Goal: Information Seeking & Learning: Find specific page/section

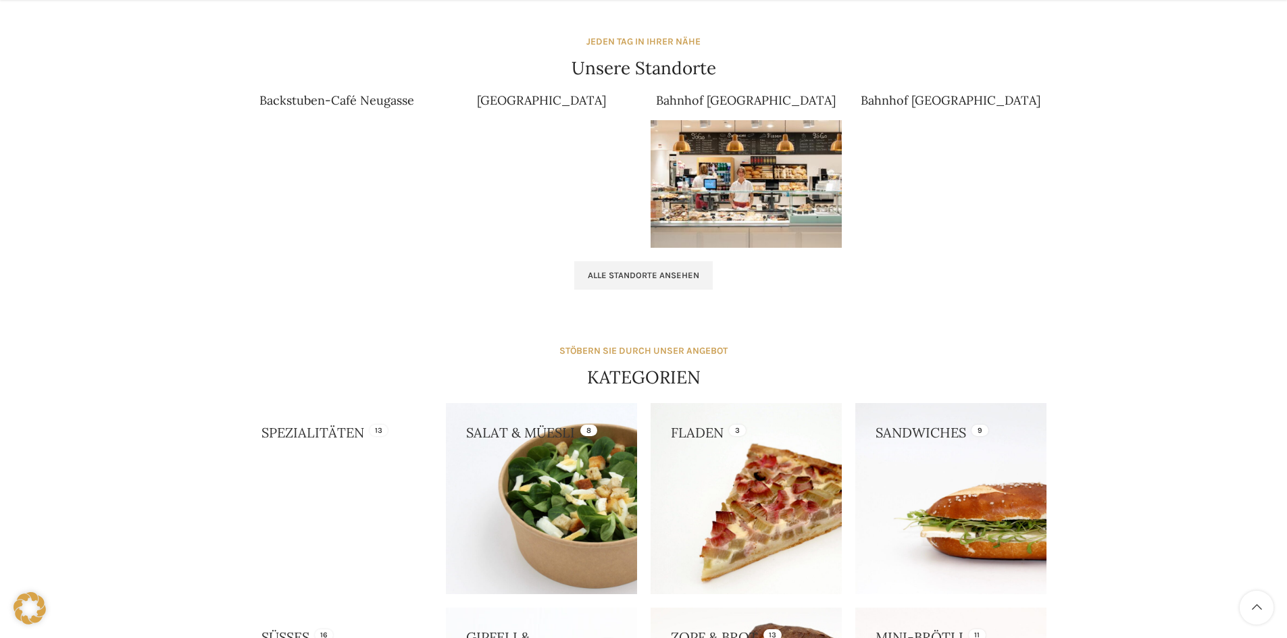
scroll to position [1343, 0]
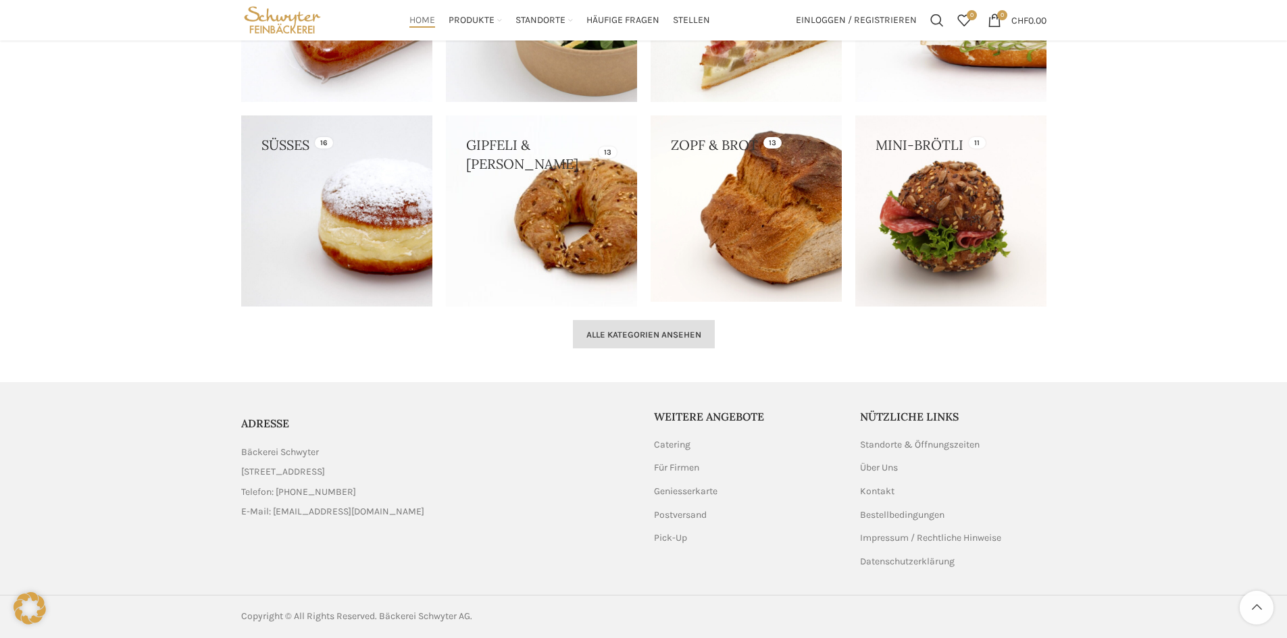
click at [640, 338] on span "Alle Kategorien ansehen" at bounding box center [643, 335] width 115 height 11
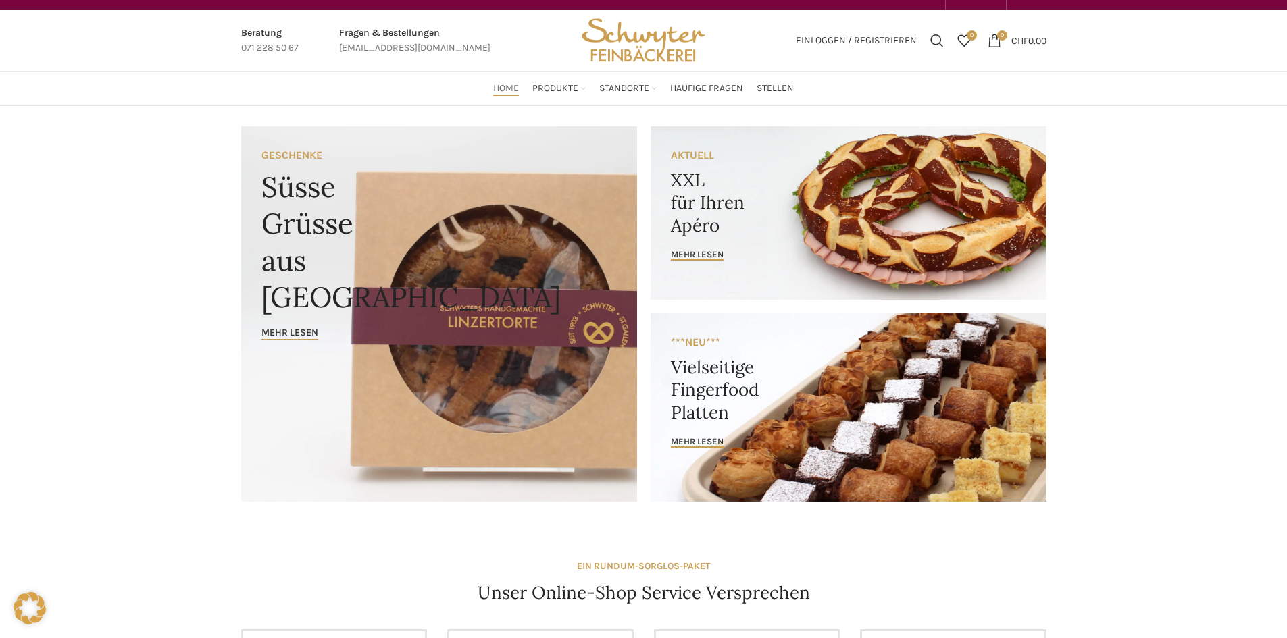
scroll to position [0, 0]
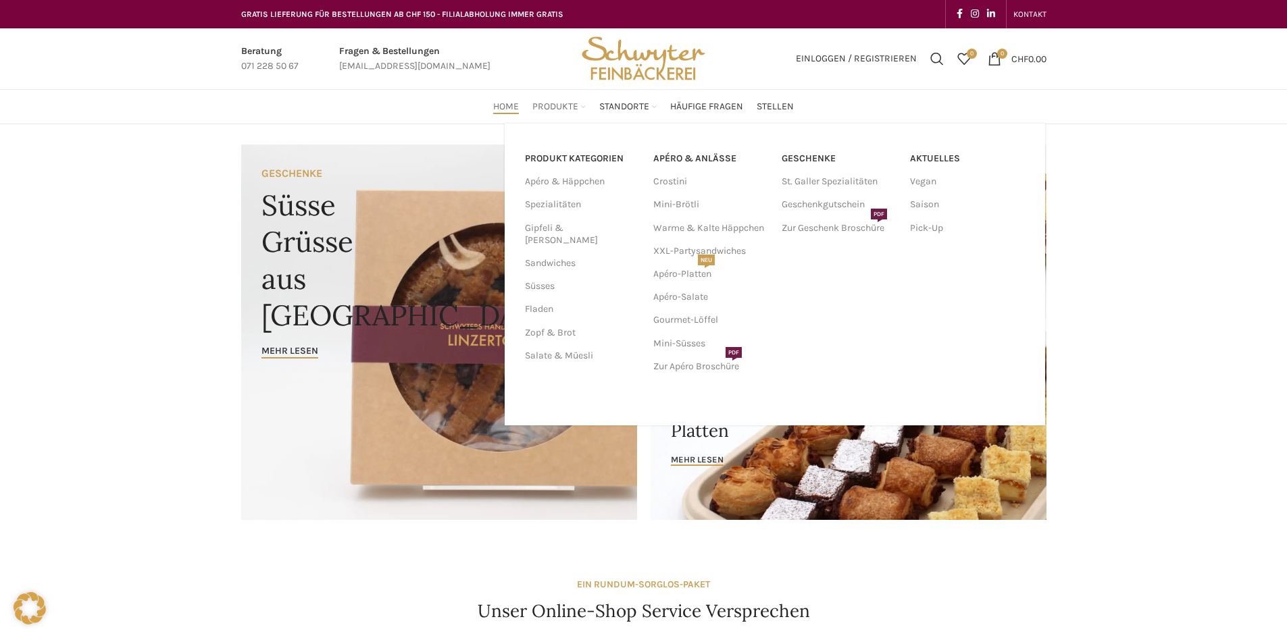
click at [544, 104] on span "Produkte" at bounding box center [555, 107] width 46 height 13
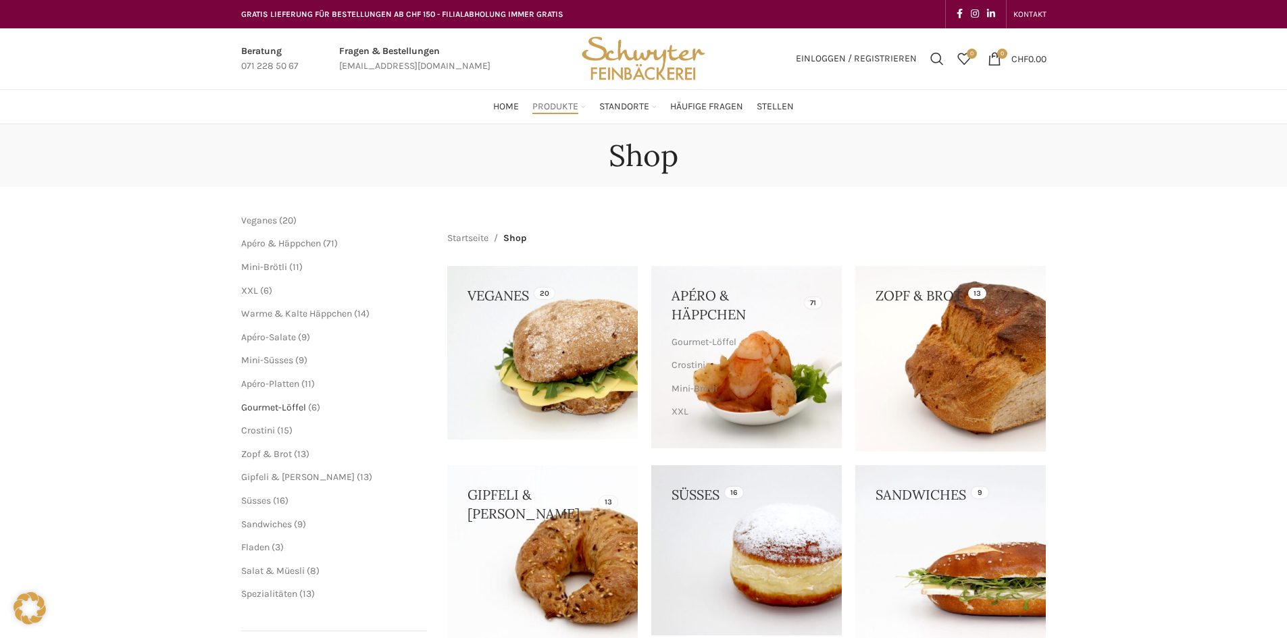
click at [269, 409] on span "Gourmet-Löffel" at bounding box center [273, 407] width 65 height 11
click at [314, 592] on span "13 13 Produkte" at bounding box center [306, 593] width 18 height 11
click at [269, 595] on span "Spezialitäten" at bounding box center [269, 593] width 56 height 11
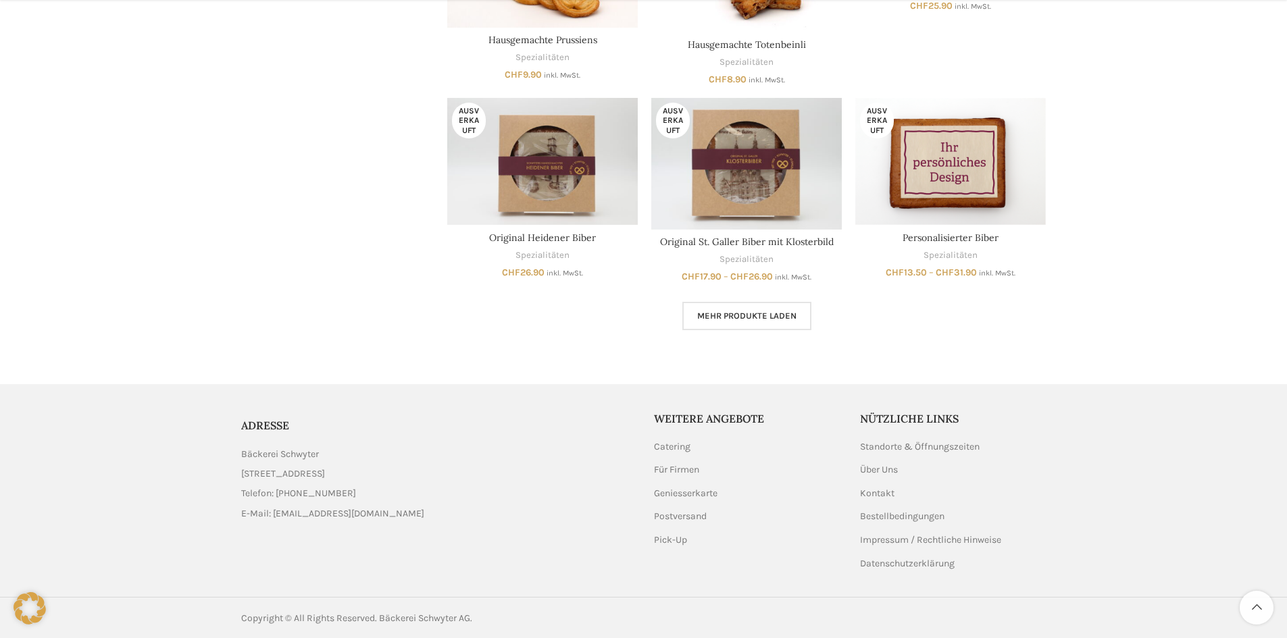
scroll to position [887, 0]
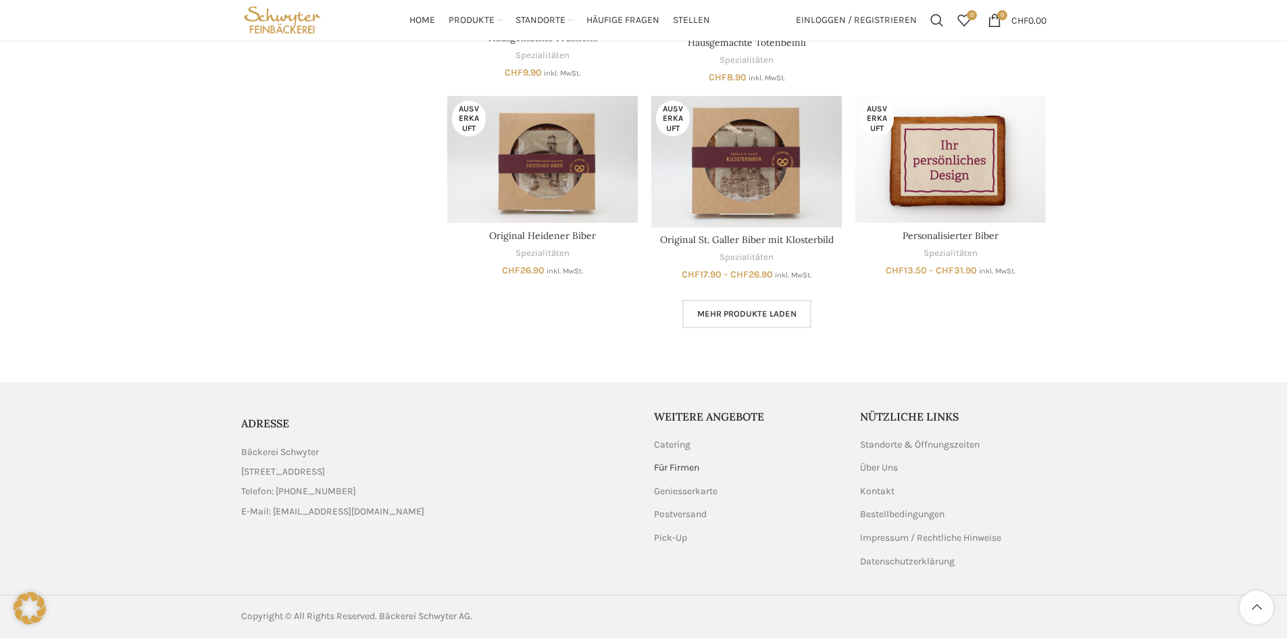
click at [673, 469] on link "Für Firmen" at bounding box center [677, 468] width 47 height 14
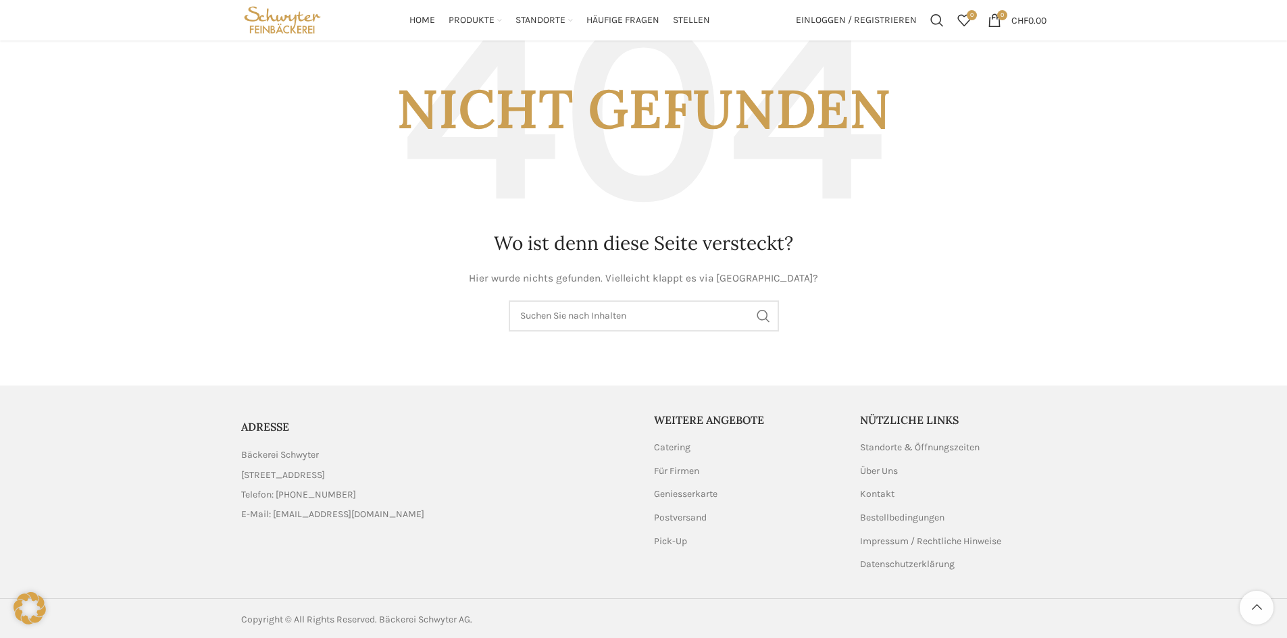
scroll to position [155, 0]
click at [646, 309] on input "Suchen" at bounding box center [644, 313] width 270 height 31
type input "tages menü"
click at [748, 298] on button "Search" at bounding box center [763, 313] width 31 height 31
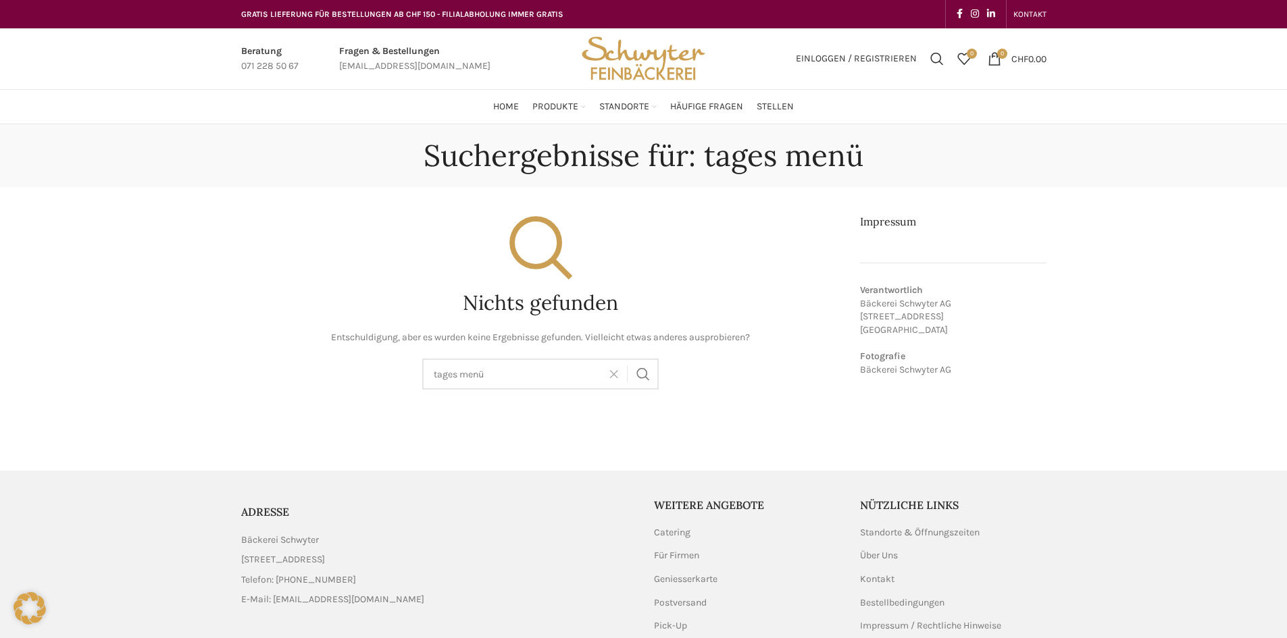
click at [614, 377] on span at bounding box center [617, 374] width 20 height 16
click at [509, 105] on span "Home" at bounding box center [506, 107] width 26 height 13
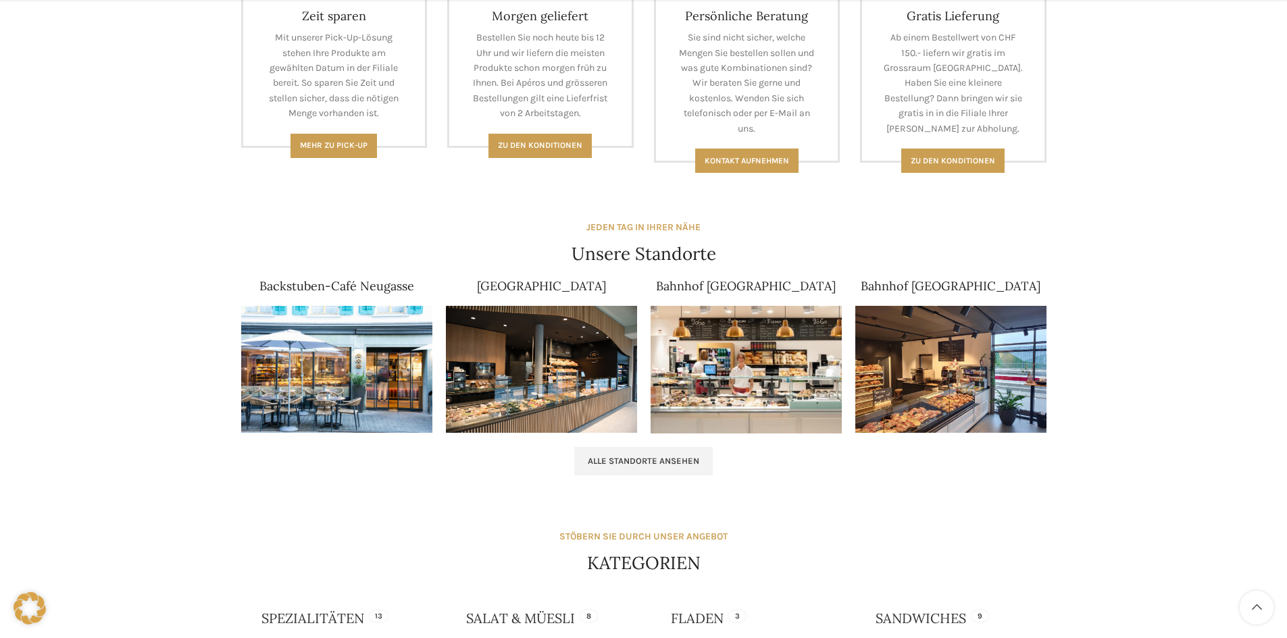
scroll to position [675, 0]
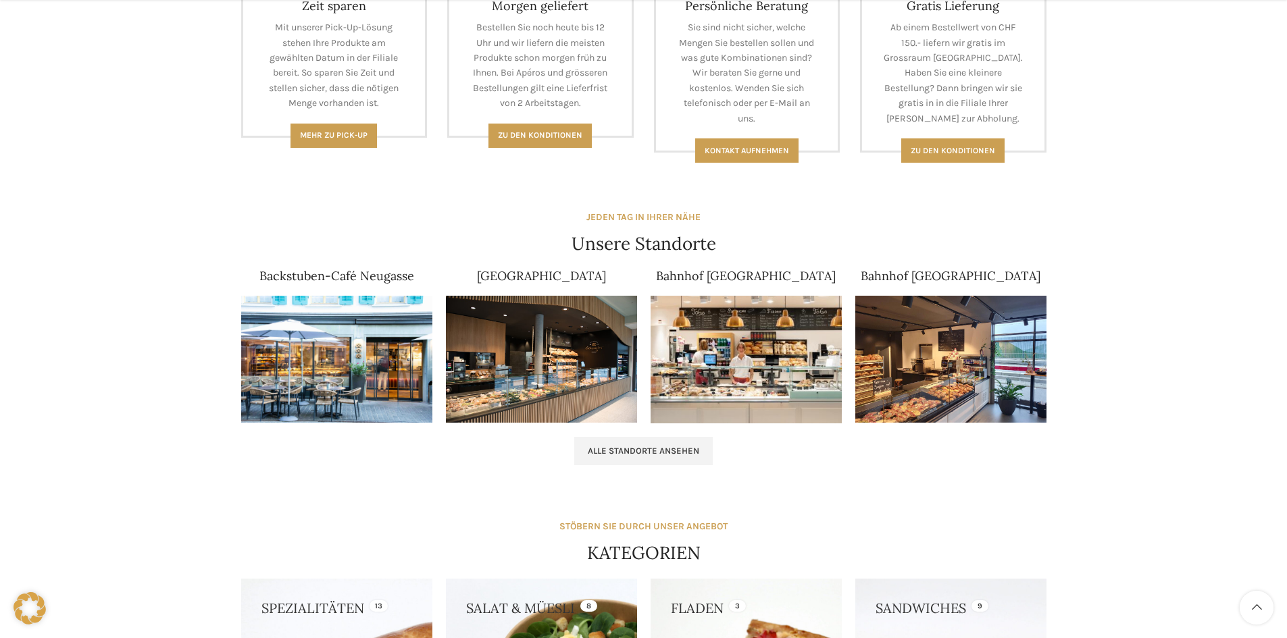
click at [657, 525] on div "STÖBERN SIE DURCH UNSER ANGEBOT" at bounding box center [643, 526] width 168 height 15
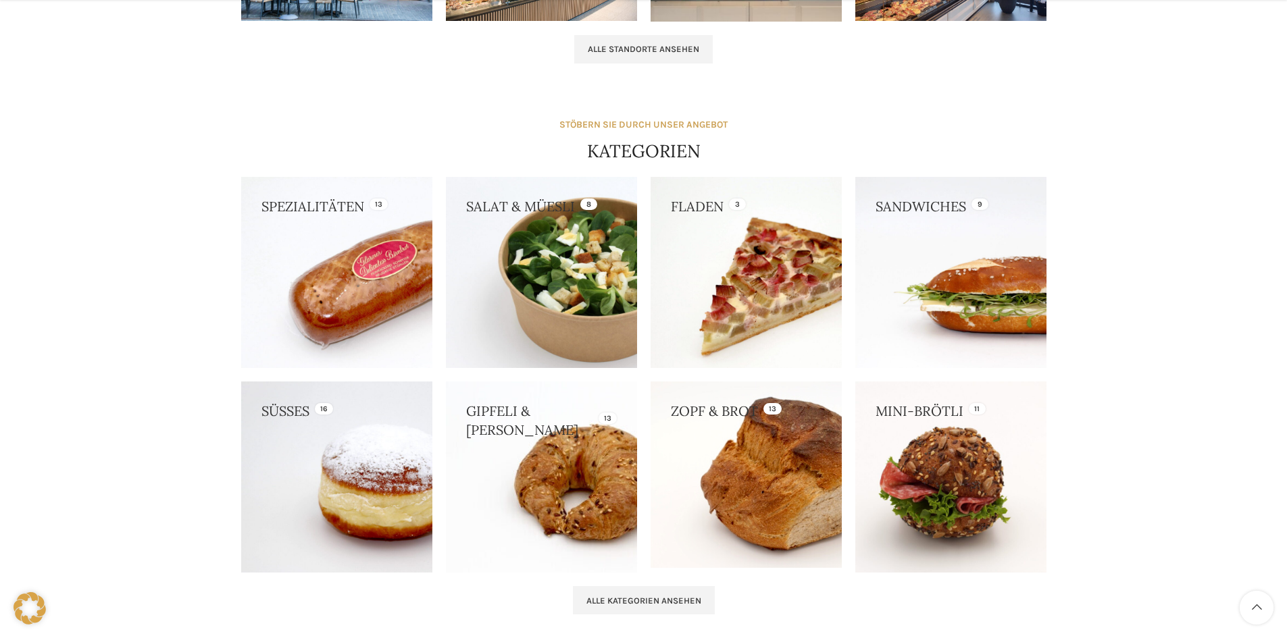
scroll to position [1148, 0]
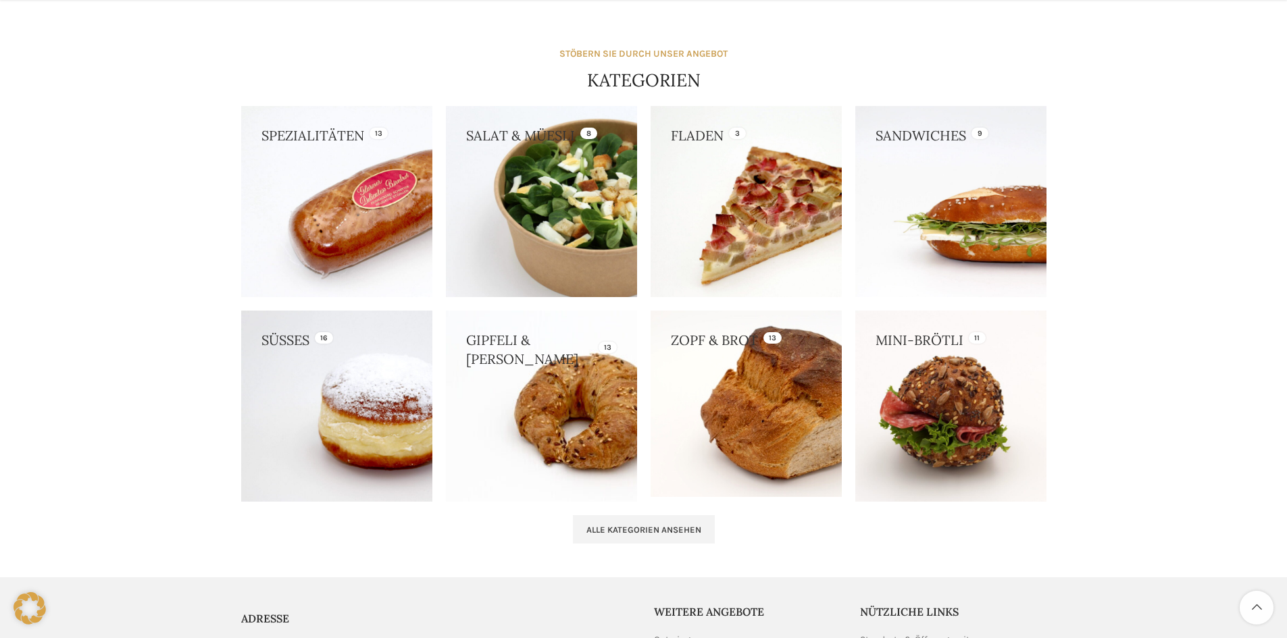
click at [617, 232] on link at bounding box center [541, 201] width 191 height 191
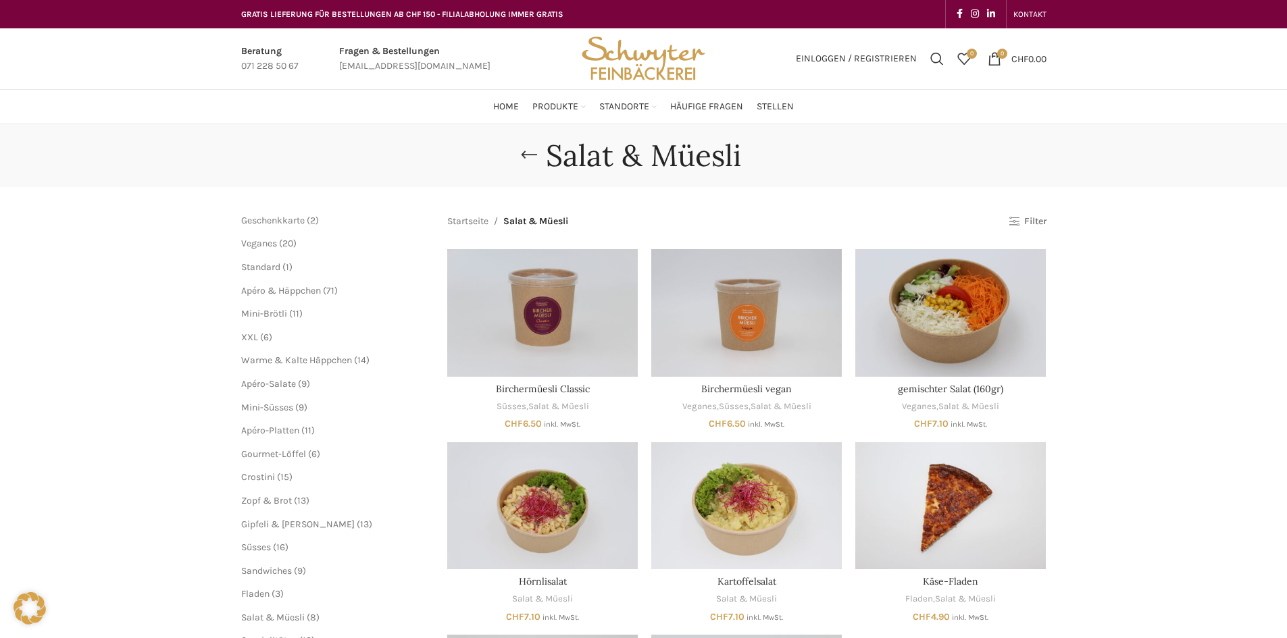
click at [1027, 220] on link "Filter" at bounding box center [1026, 221] width 37 height 11
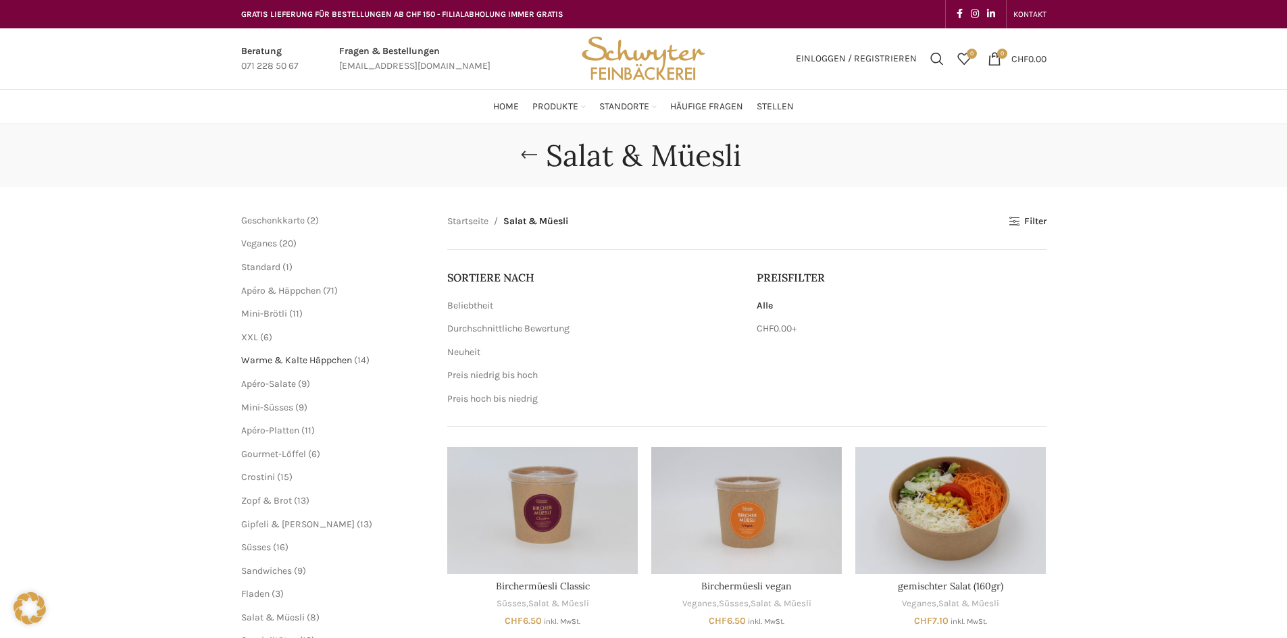
click at [333, 362] on span "Warme & Kalte Häppchen" at bounding box center [296, 360] width 111 height 11
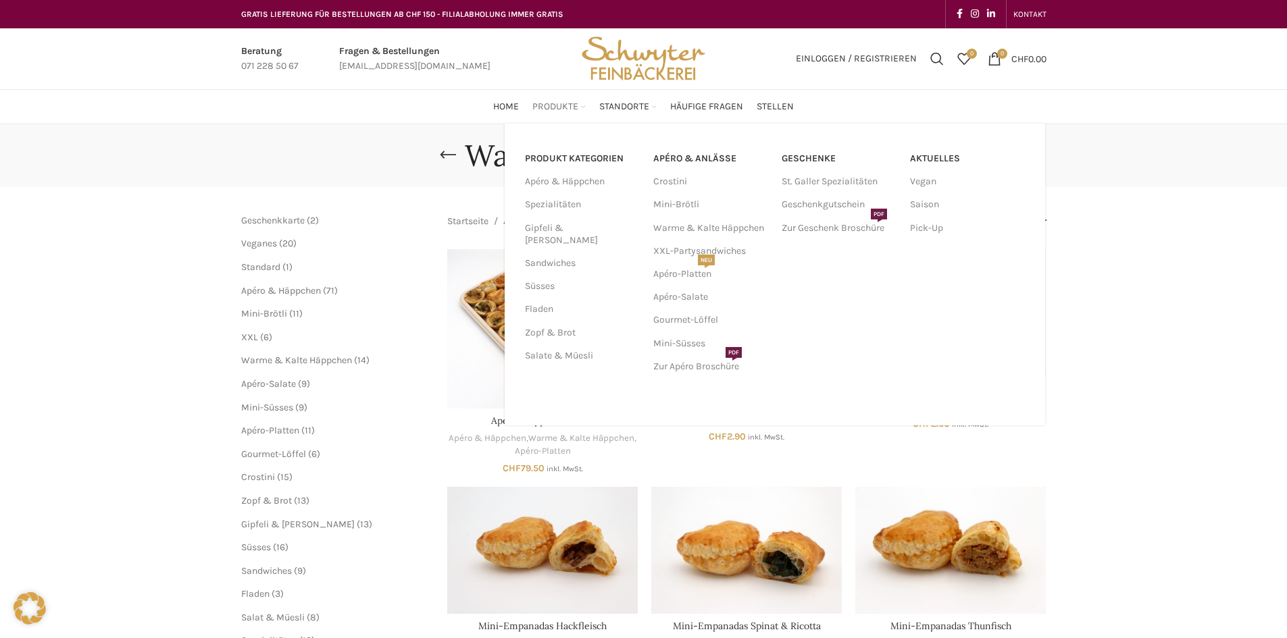
click at [542, 106] on span "Produkte" at bounding box center [555, 107] width 46 height 13
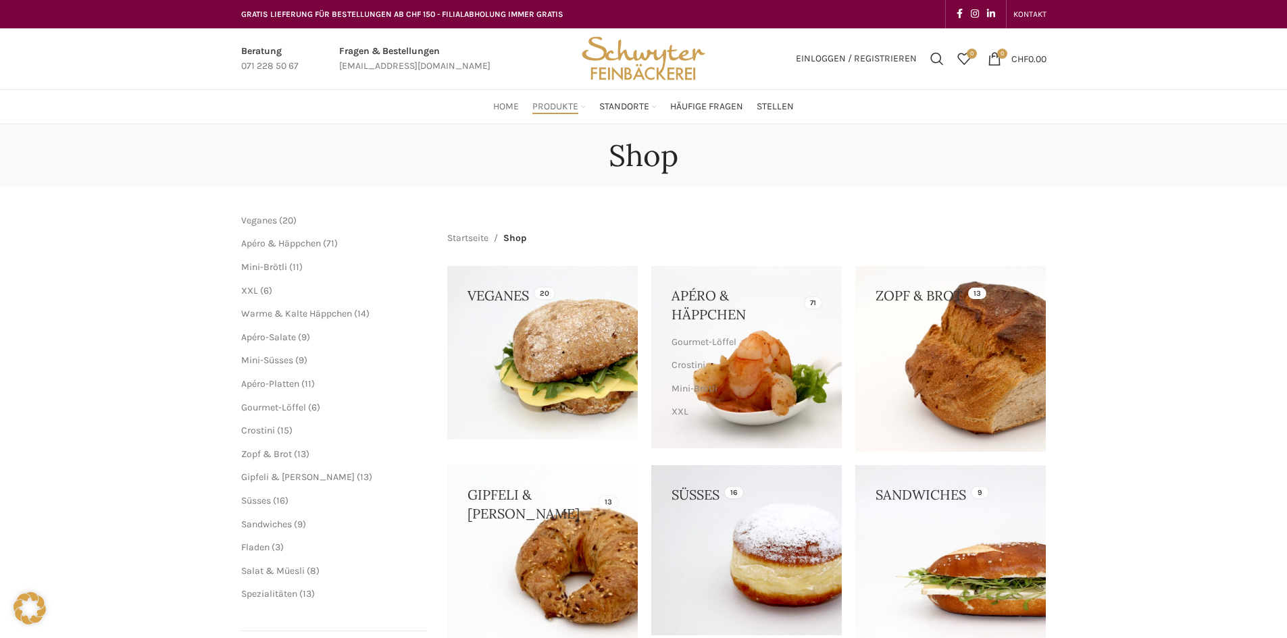
click at [504, 111] on span "Home" at bounding box center [506, 107] width 26 height 13
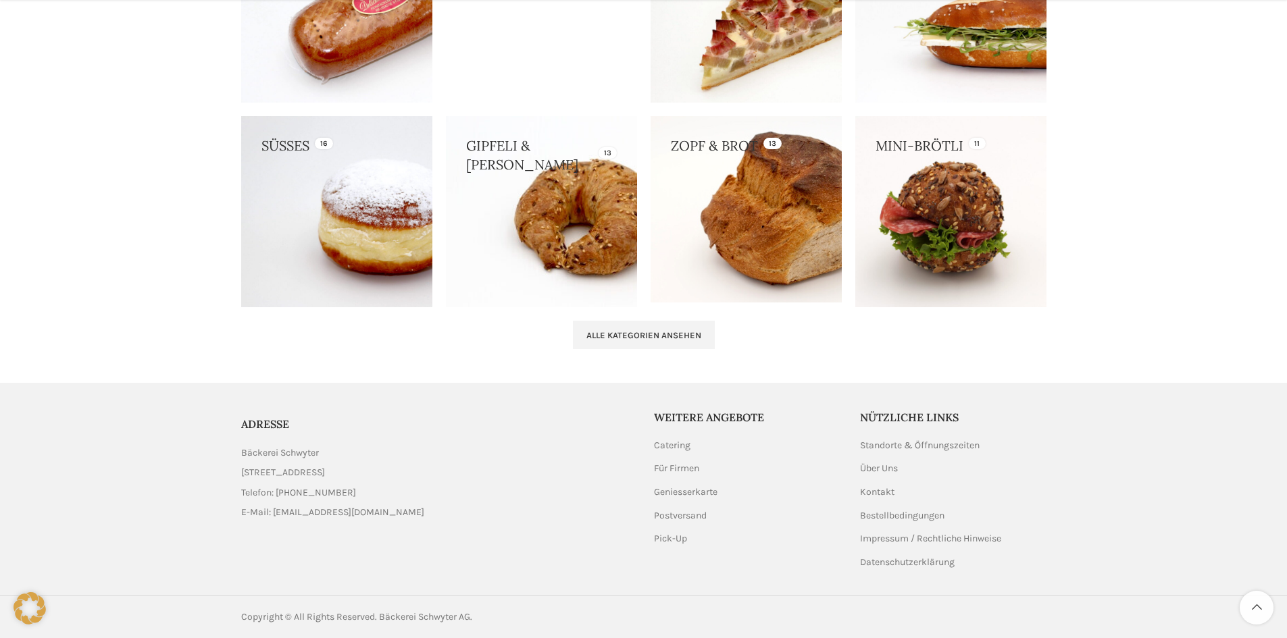
scroll to position [1343, 0]
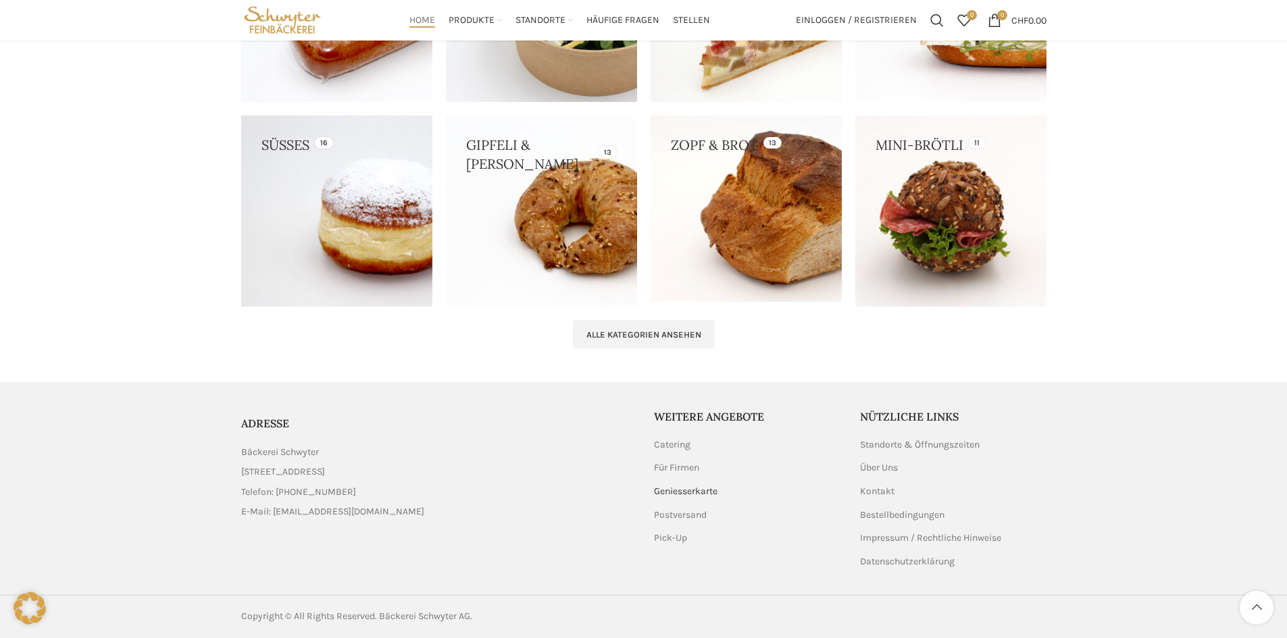
click at [673, 492] on link "Geniesserkarte" at bounding box center [686, 492] width 65 height 14
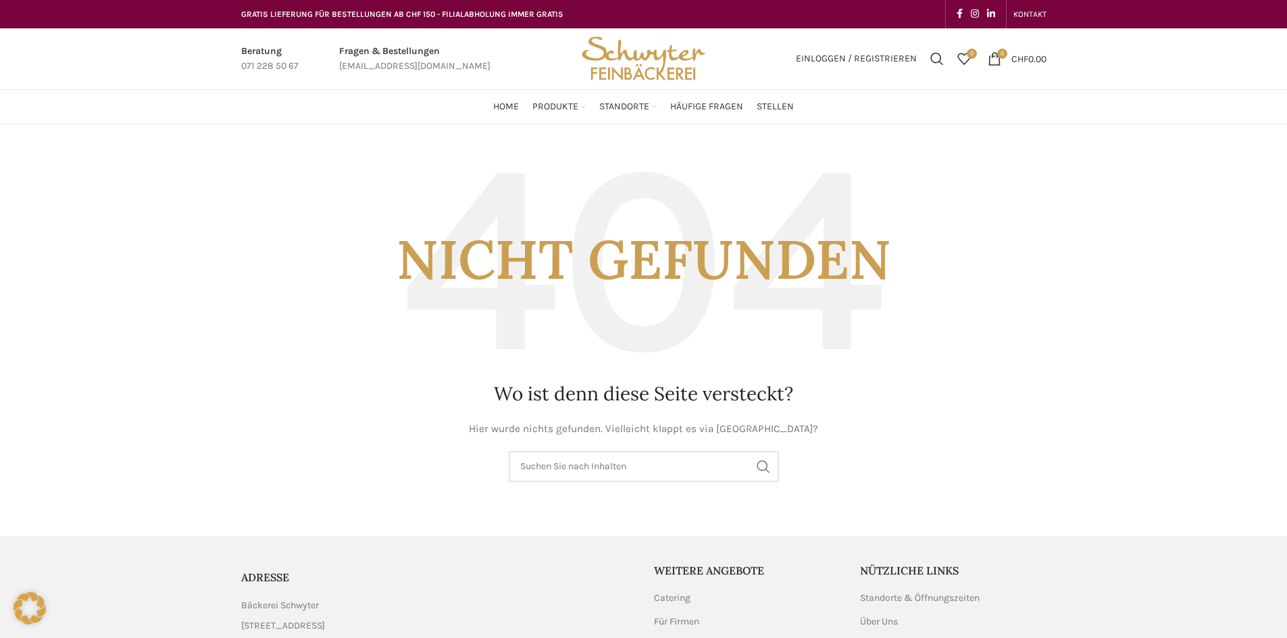
scroll to position [155, 0]
